Goal: Task Accomplishment & Management: Use online tool/utility

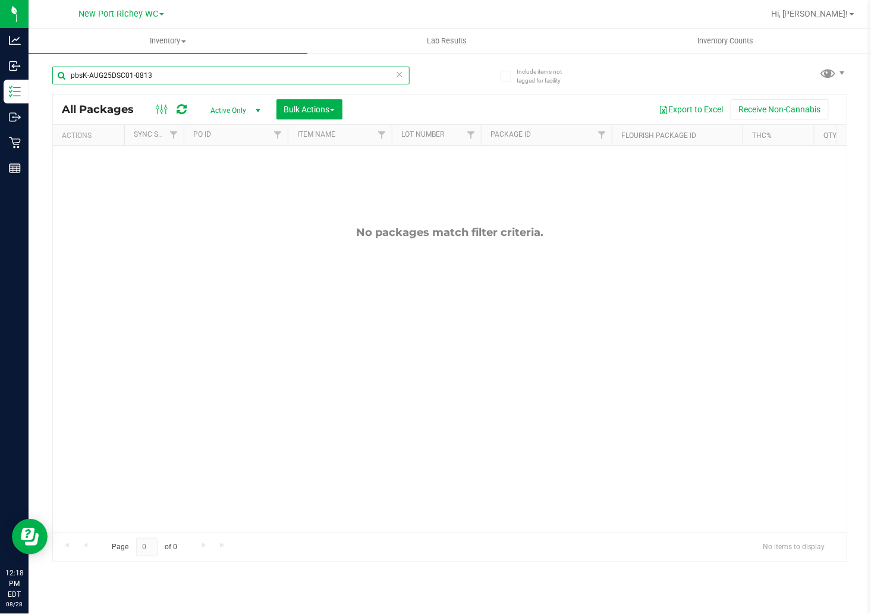
click at [161, 71] on input "pbsK-AUG25DSC01-0813" at bounding box center [230, 76] width 357 height 18
type input "gss"
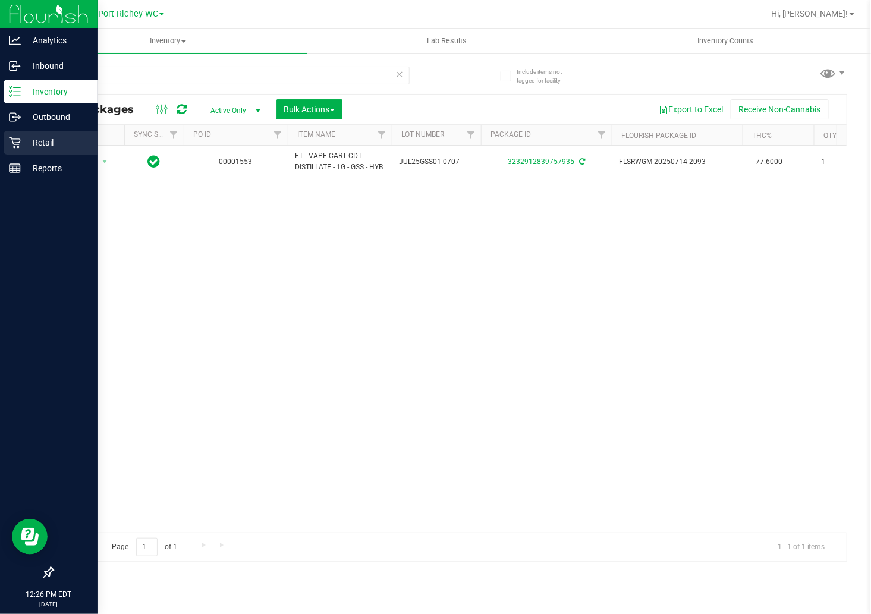
click at [19, 134] on div "Retail" at bounding box center [51, 143] width 94 height 24
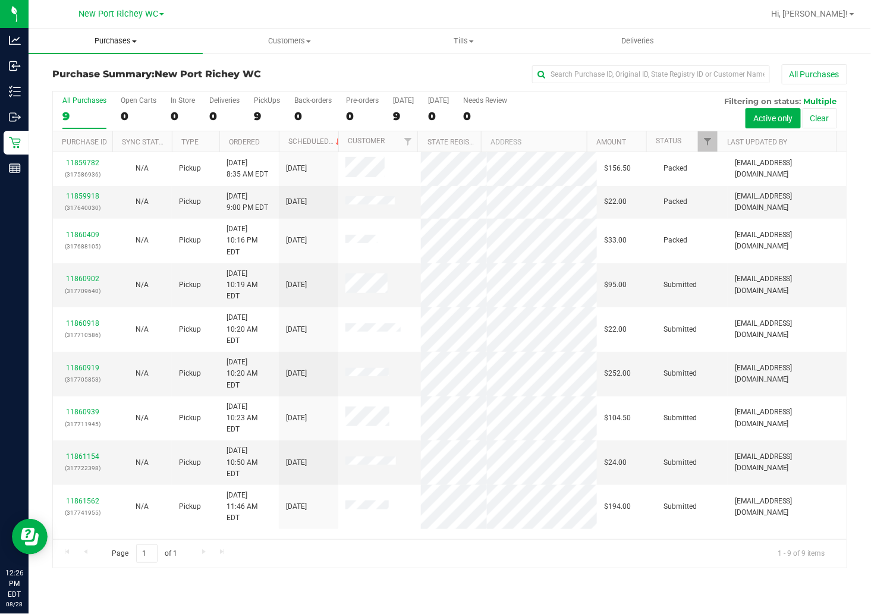
click at [131, 36] on span "Purchases" at bounding box center [116, 41] width 174 height 11
click at [76, 80] on li "Fulfillment" at bounding box center [116, 86] width 174 height 14
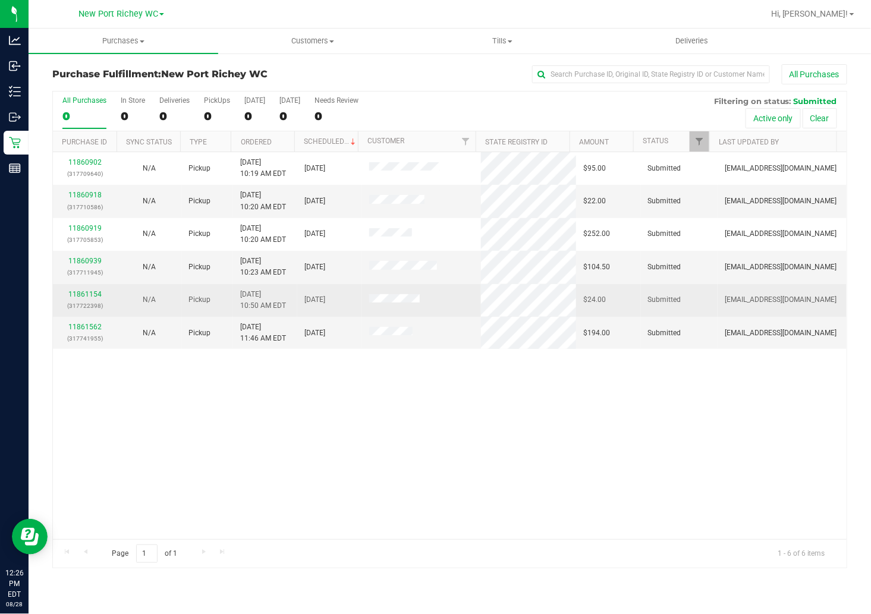
click at [70, 289] on div "11861154 (317722398)" at bounding box center [85, 300] width 50 height 23
click at [73, 295] on link "11861154" at bounding box center [84, 294] width 33 height 8
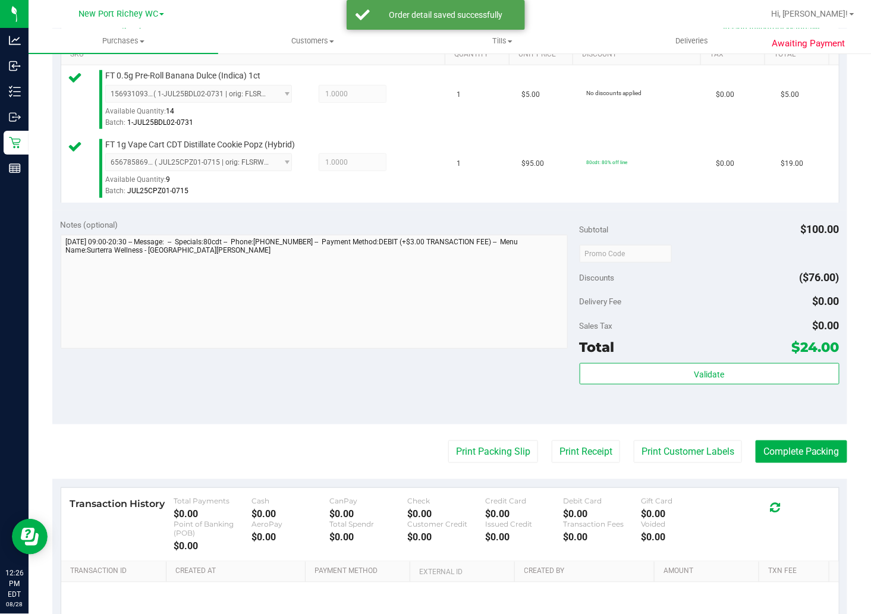
scroll to position [330, 0]
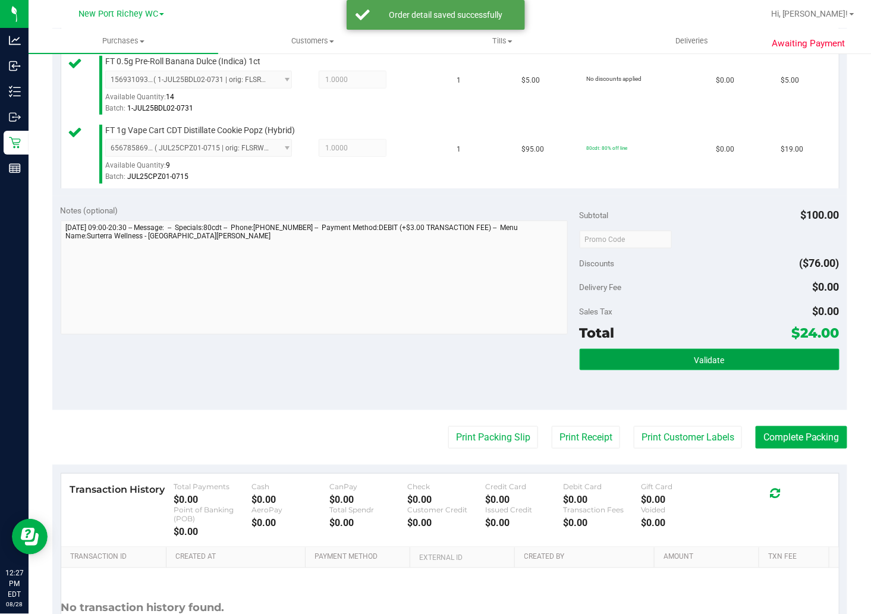
click at [609, 367] on button "Validate" at bounding box center [710, 359] width 260 height 21
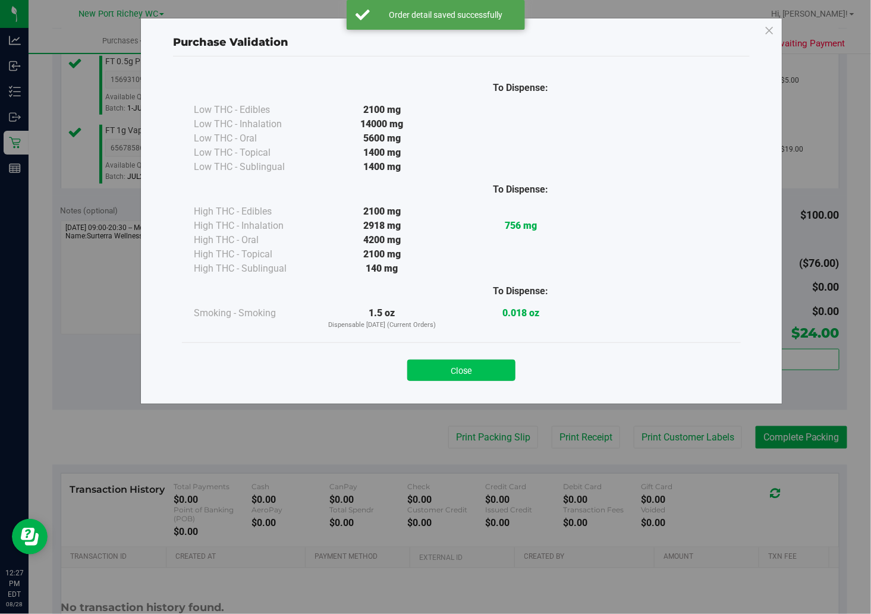
click at [499, 361] on button "Close" at bounding box center [461, 370] width 108 height 21
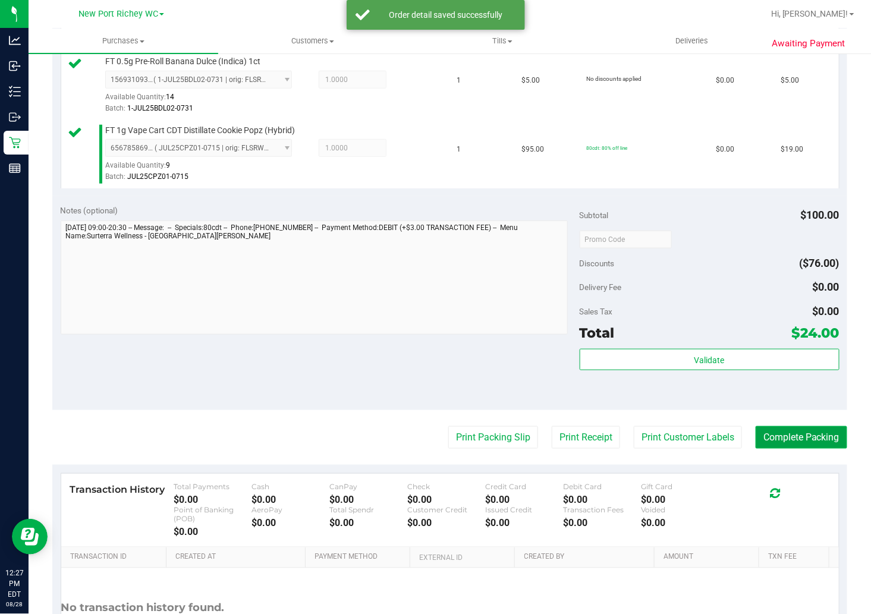
click at [803, 434] on button "Complete Packing" at bounding box center [802, 437] width 92 height 23
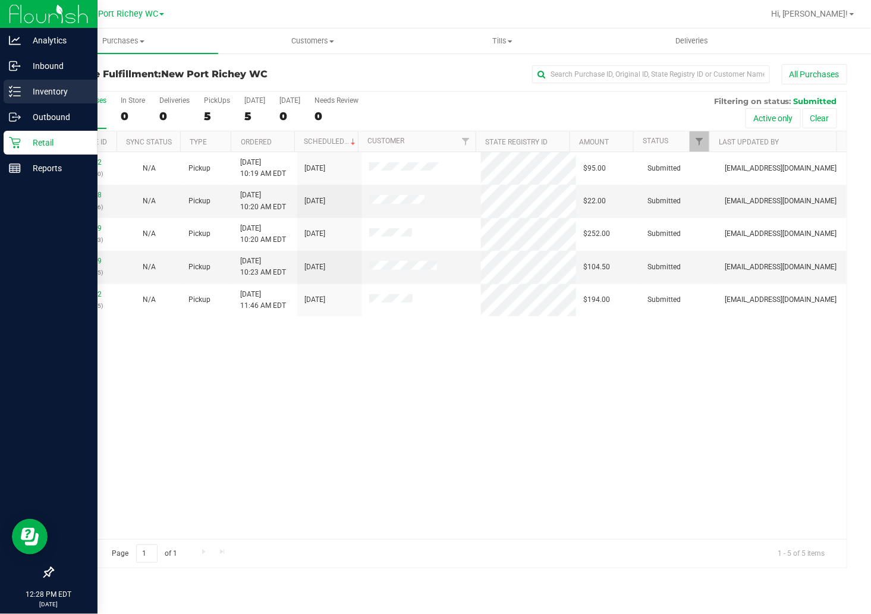
click at [21, 93] on p "Inventory" at bounding box center [56, 91] width 71 height 14
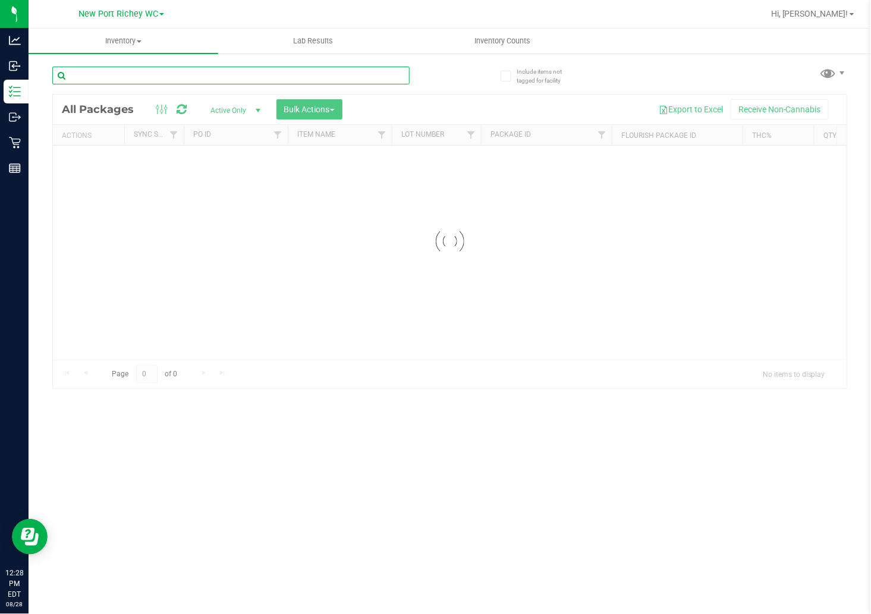
click at [95, 70] on input "text" at bounding box center [230, 76] width 357 height 18
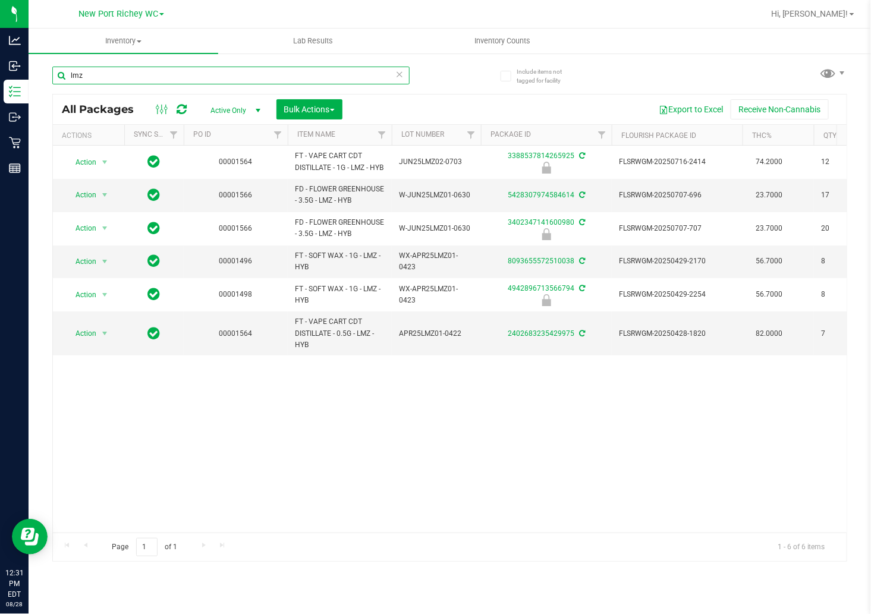
click at [206, 74] on input "lmz" at bounding box center [230, 76] width 357 height 18
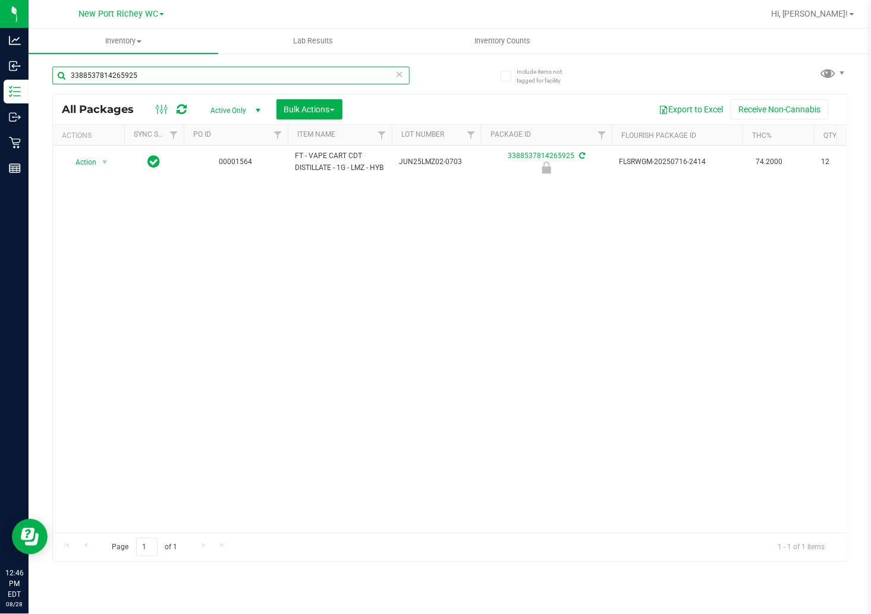
click at [194, 68] on input "3388537814265925" at bounding box center [230, 76] width 357 height 18
click at [194, 67] on input "3388537814265925" at bounding box center [230, 76] width 357 height 18
type input "p"
type input "t08"
